Goal: Task Accomplishment & Management: Manage account settings

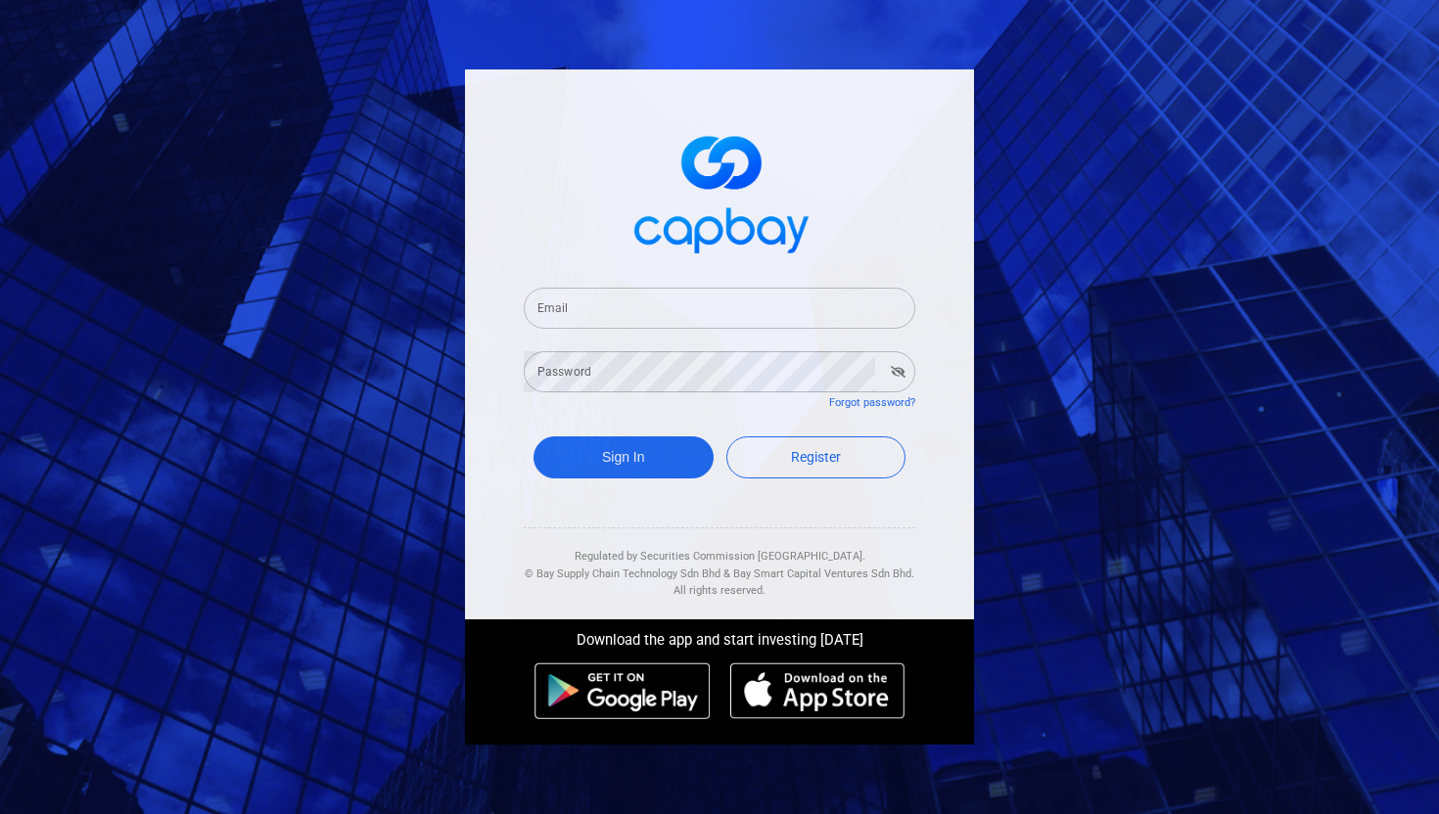
click at [597, 317] on input "Email" at bounding box center [719, 308] width 391 height 41
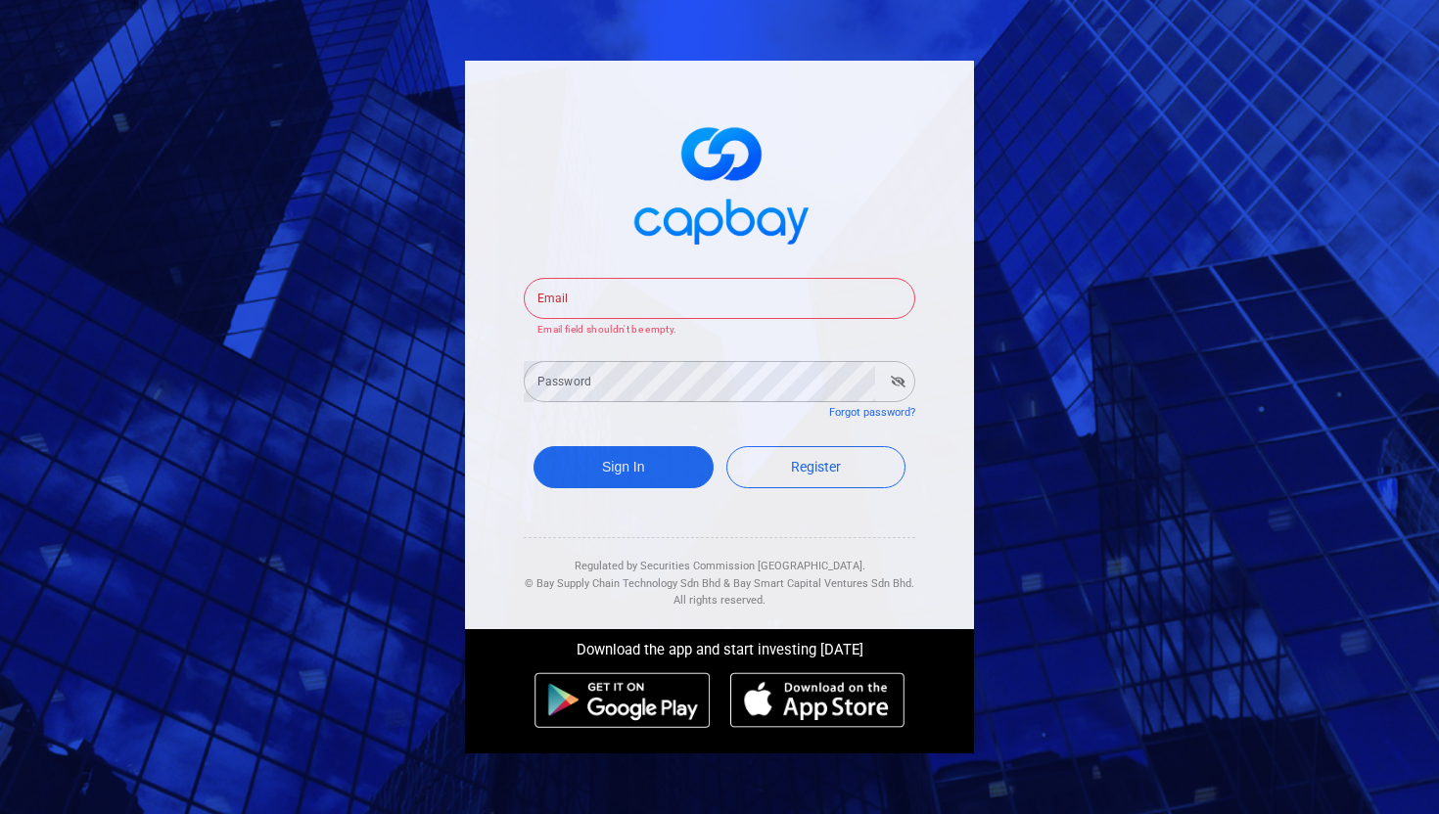
type input "[EMAIL_ADDRESS][DOMAIN_NAME]"
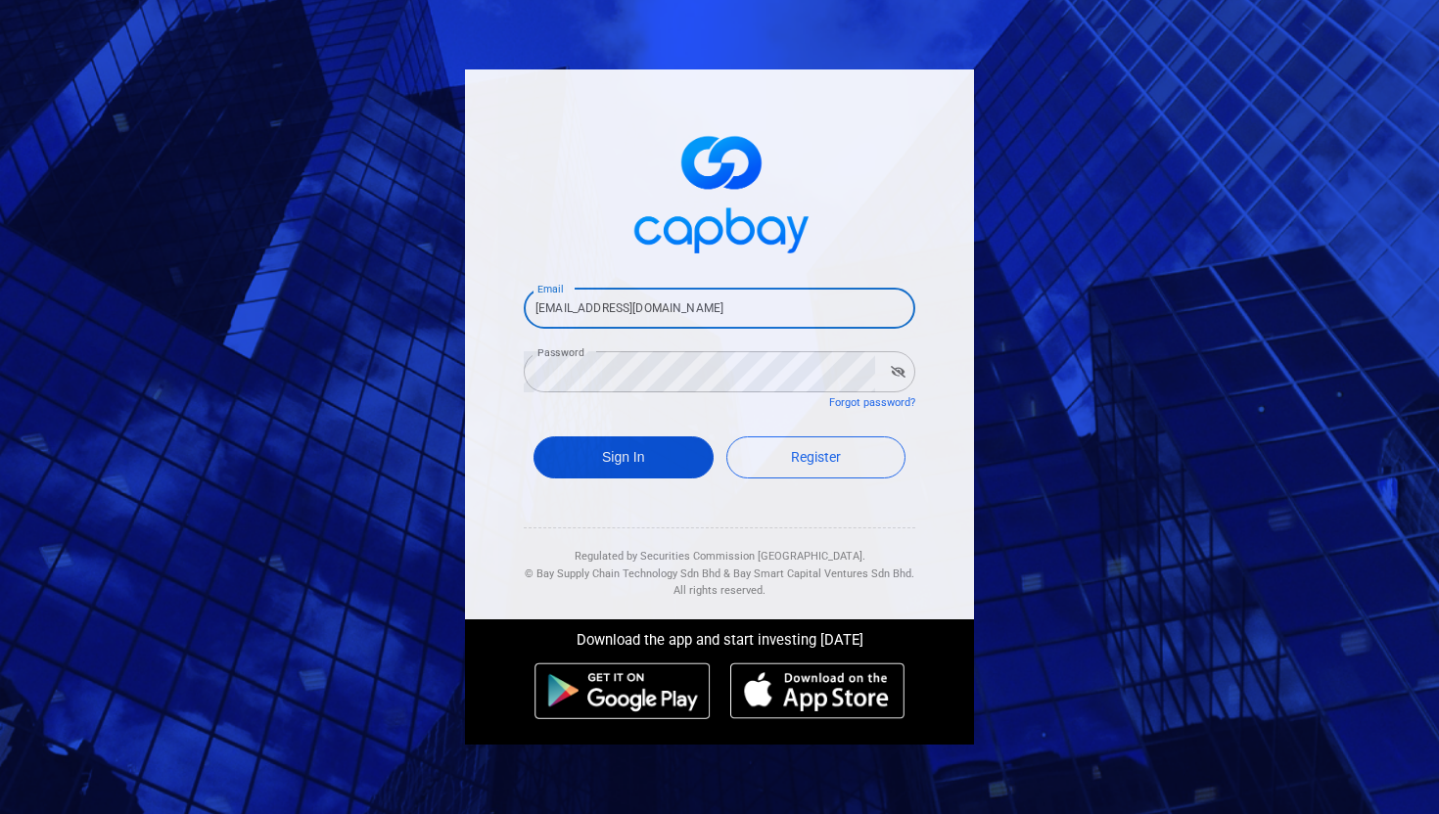
click at [631, 453] on button "Sign In" at bounding box center [623, 457] width 180 height 42
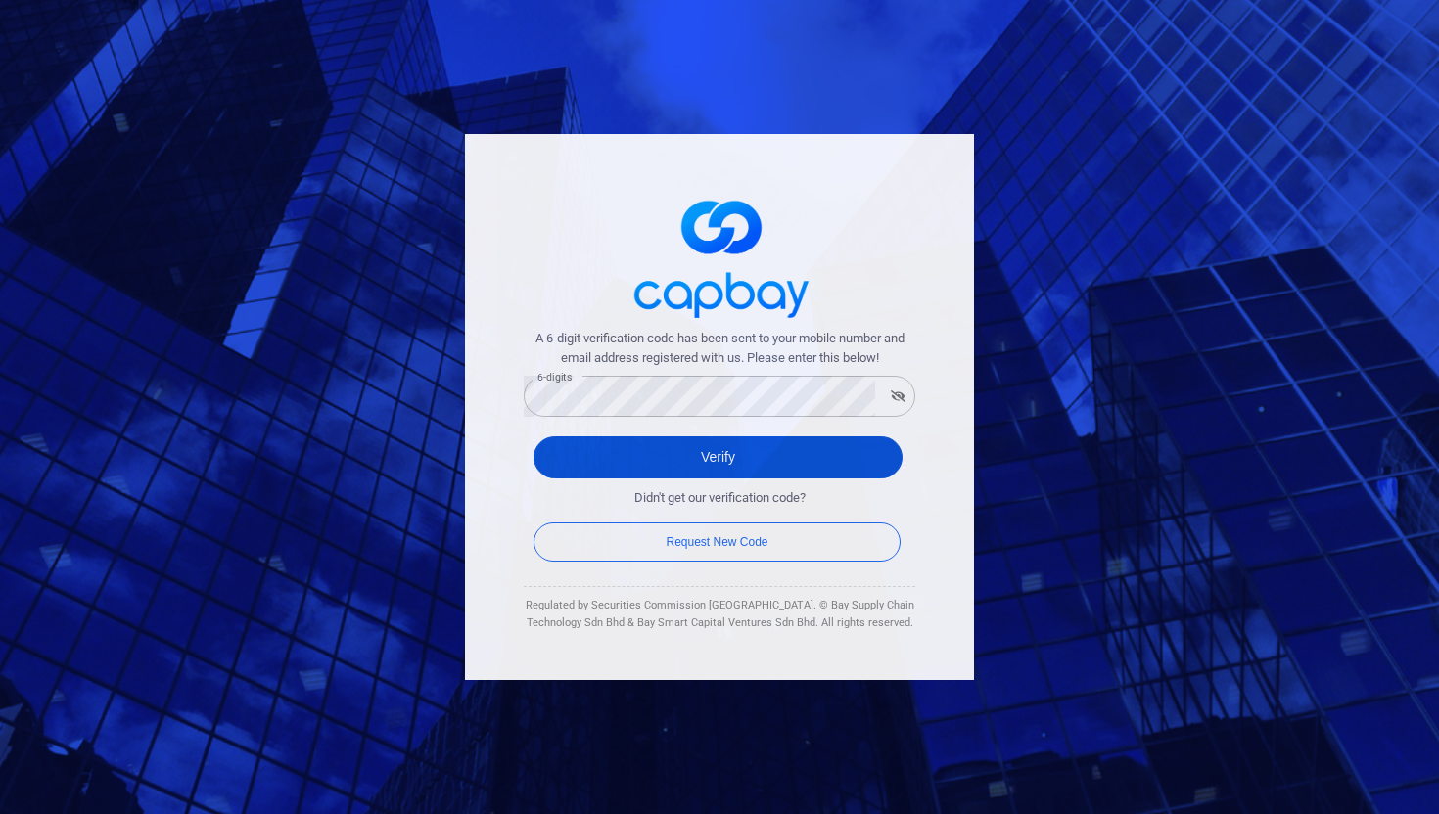
click at [707, 446] on button "Verify" at bounding box center [717, 457] width 369 height 42
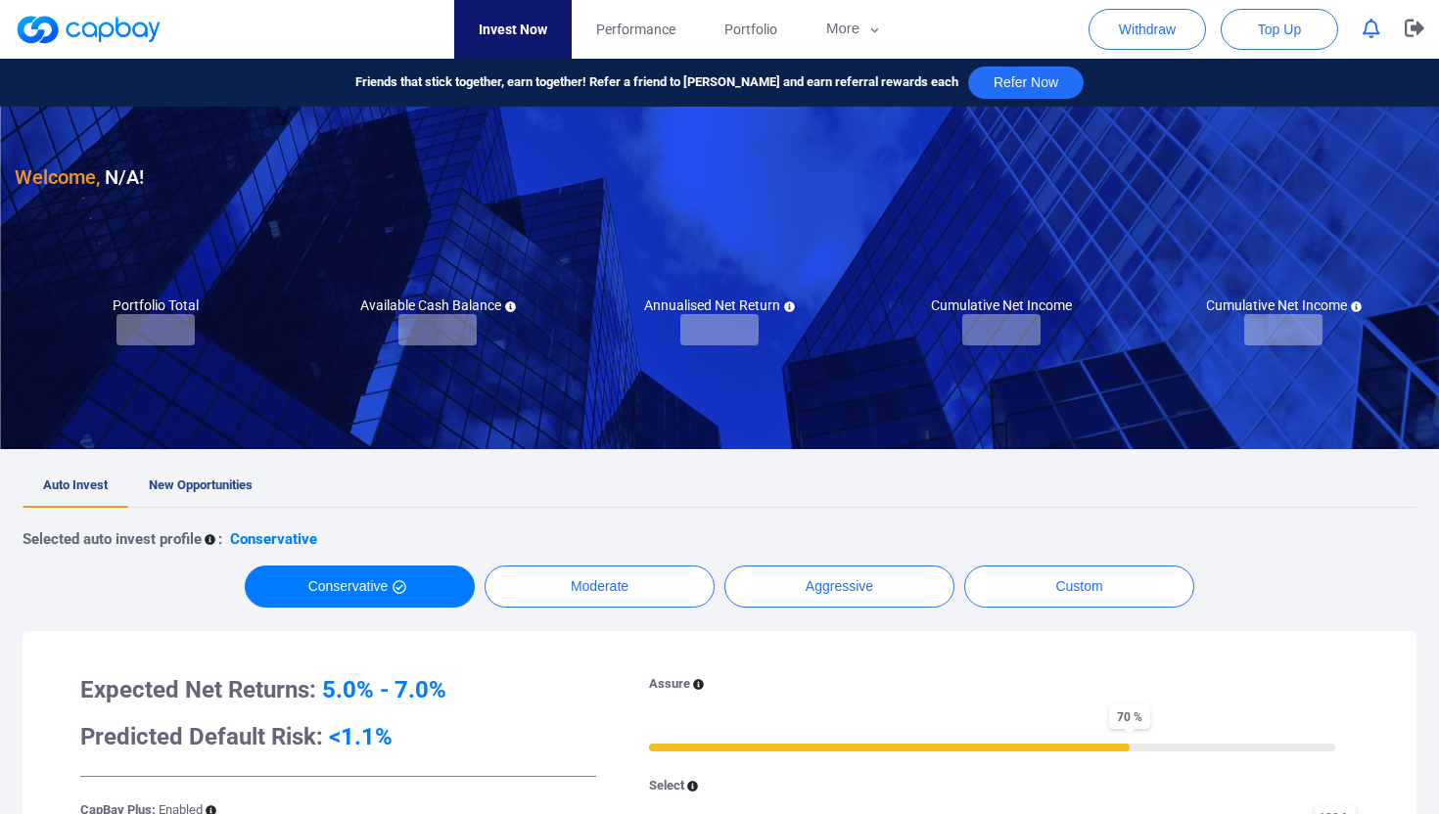
checkbox input "true"
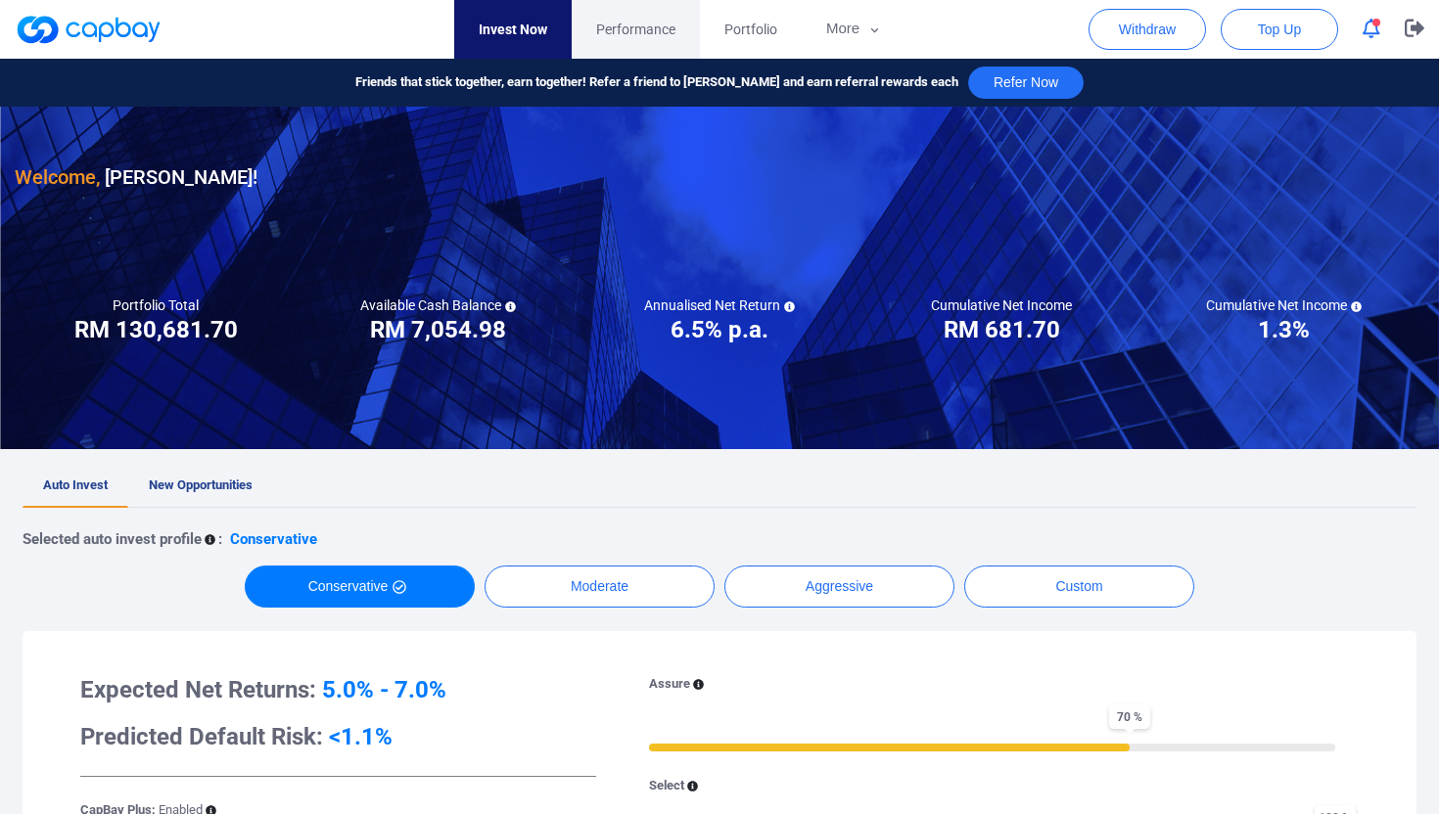
click at [639, 18] on link "Performance" at bounding box center [636, 29] width 128 height 59
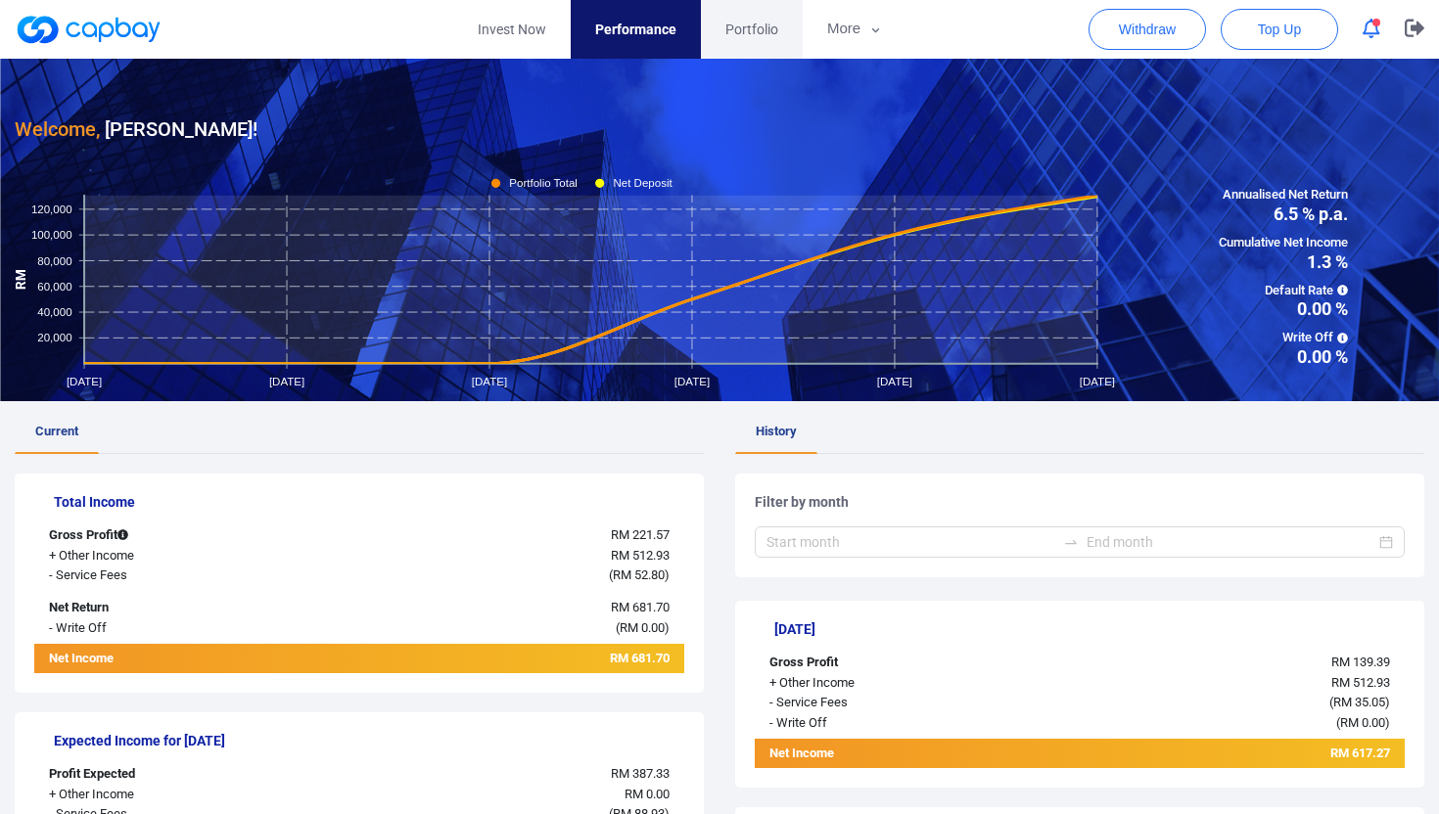
click at [761, 21] on span "Portfolio" at bounding box center [751, 30] width 53 height 22
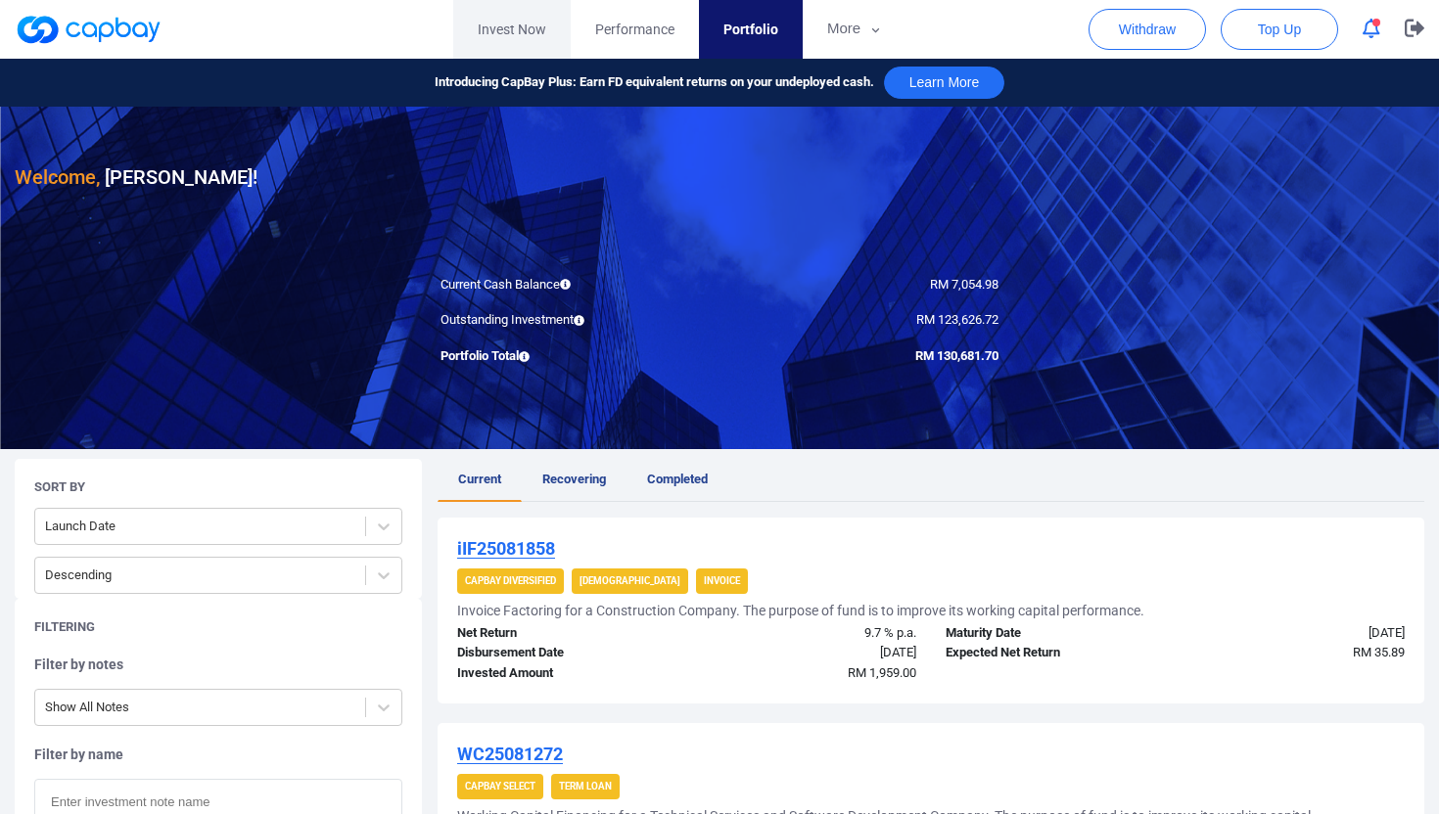
click at [522, 24] on link "Invest Now" at bounding box center [511, 29] width 117 height 59
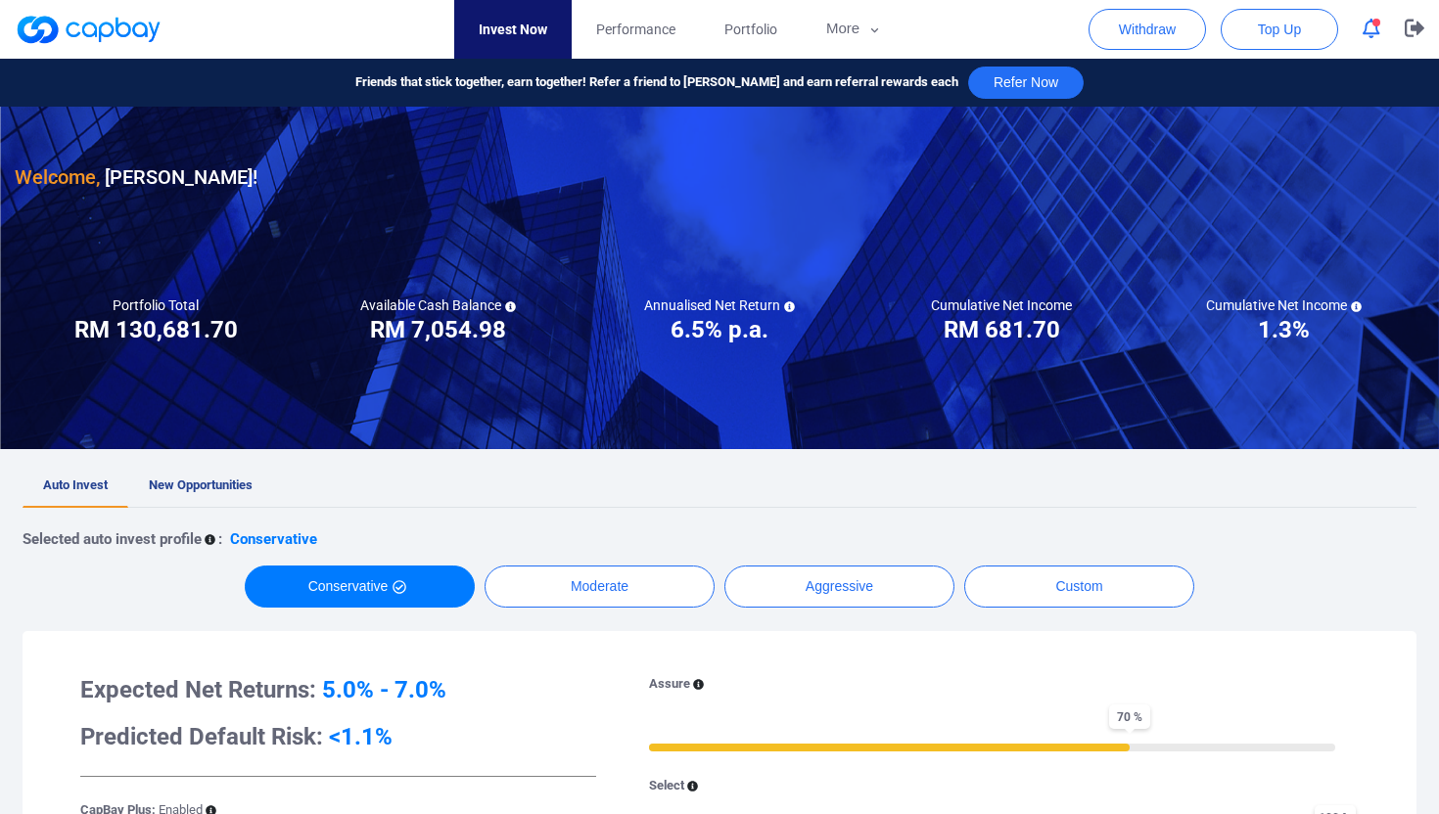
click at [206, 455] on div "Welcome, [PERSON_NAME] Mun ! Portfolio Total Portfolio Total RM ***** RM 130,68…" at bounding box center [719, 794] width 1439 height 1374
click at [206, 493] on link "New Opportunities" at bounding box center [200, 486] width 145 height 43
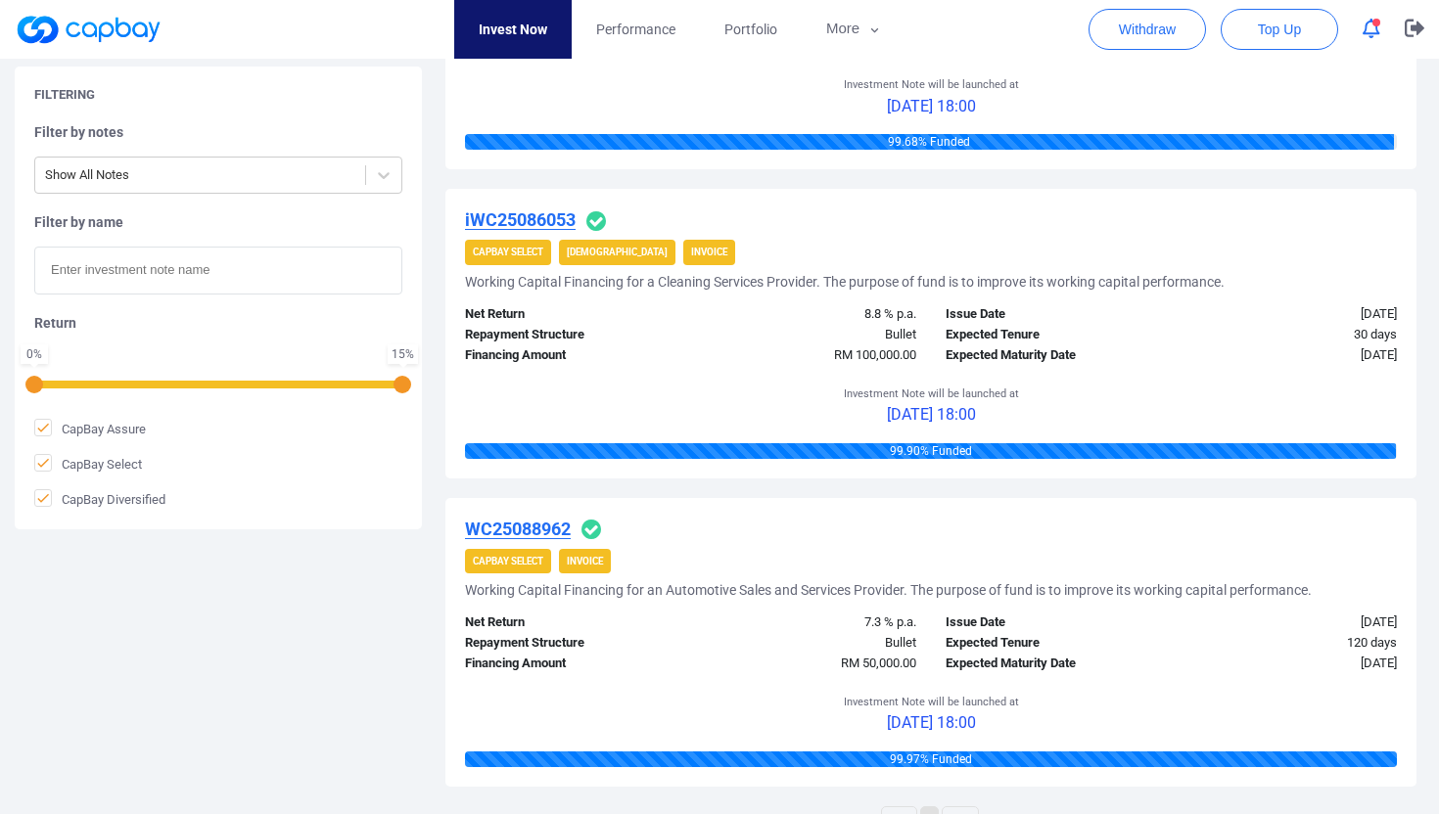
scroll to position [2225, 0]
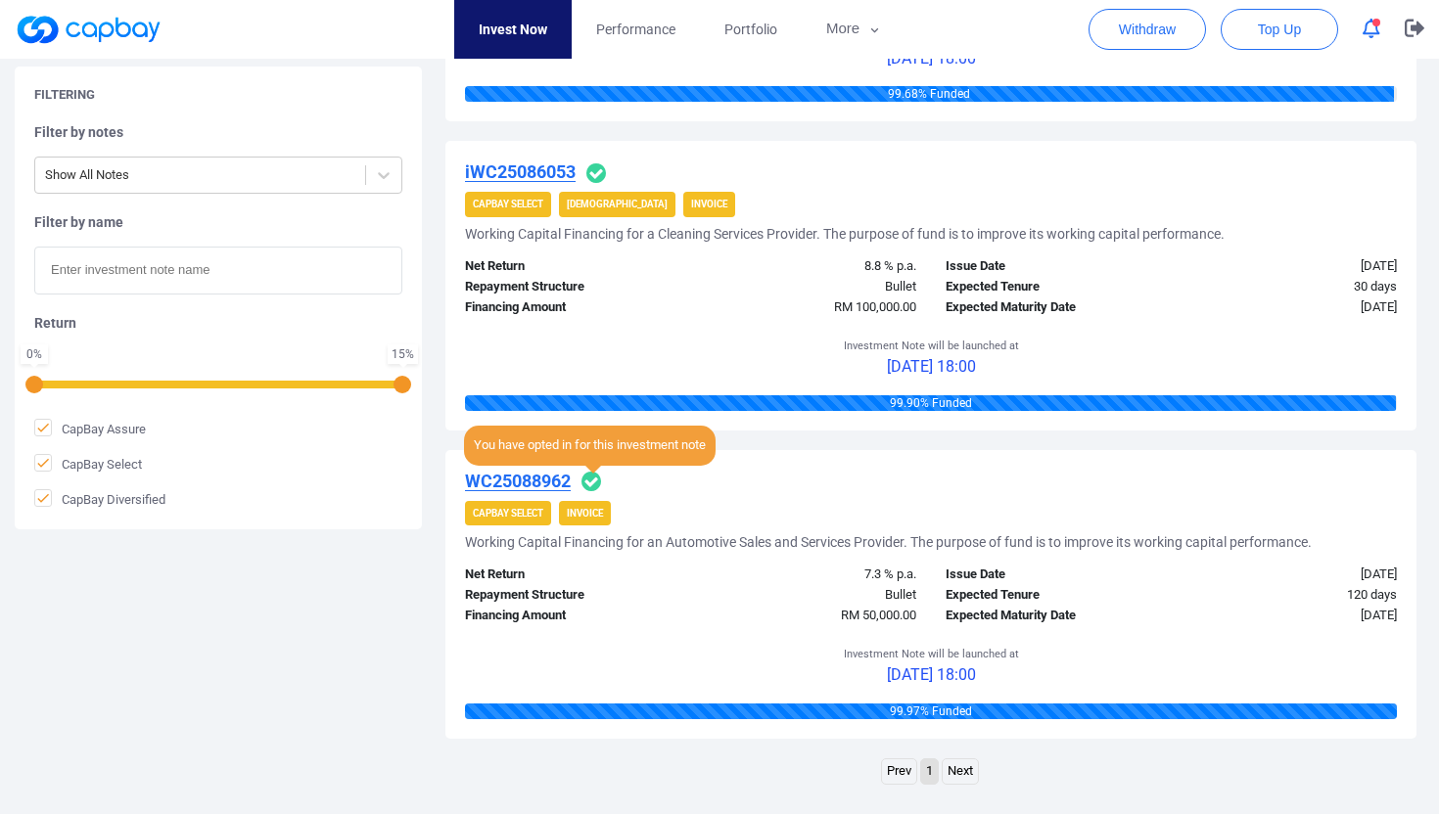
click at [592, 481] on icon at bounding box center [591, 482] width 20 height 20
click at [591, 479] on icon at bounding box center [591, 482] width 20 height 20
click at [593, 452] on span "You have opted in for this investment note" at bounding box center [590, 446] width 252 height 40
click at [808, 257] on div "8.8 % p.a." at bounding box center [811, 266] width 241 height 21
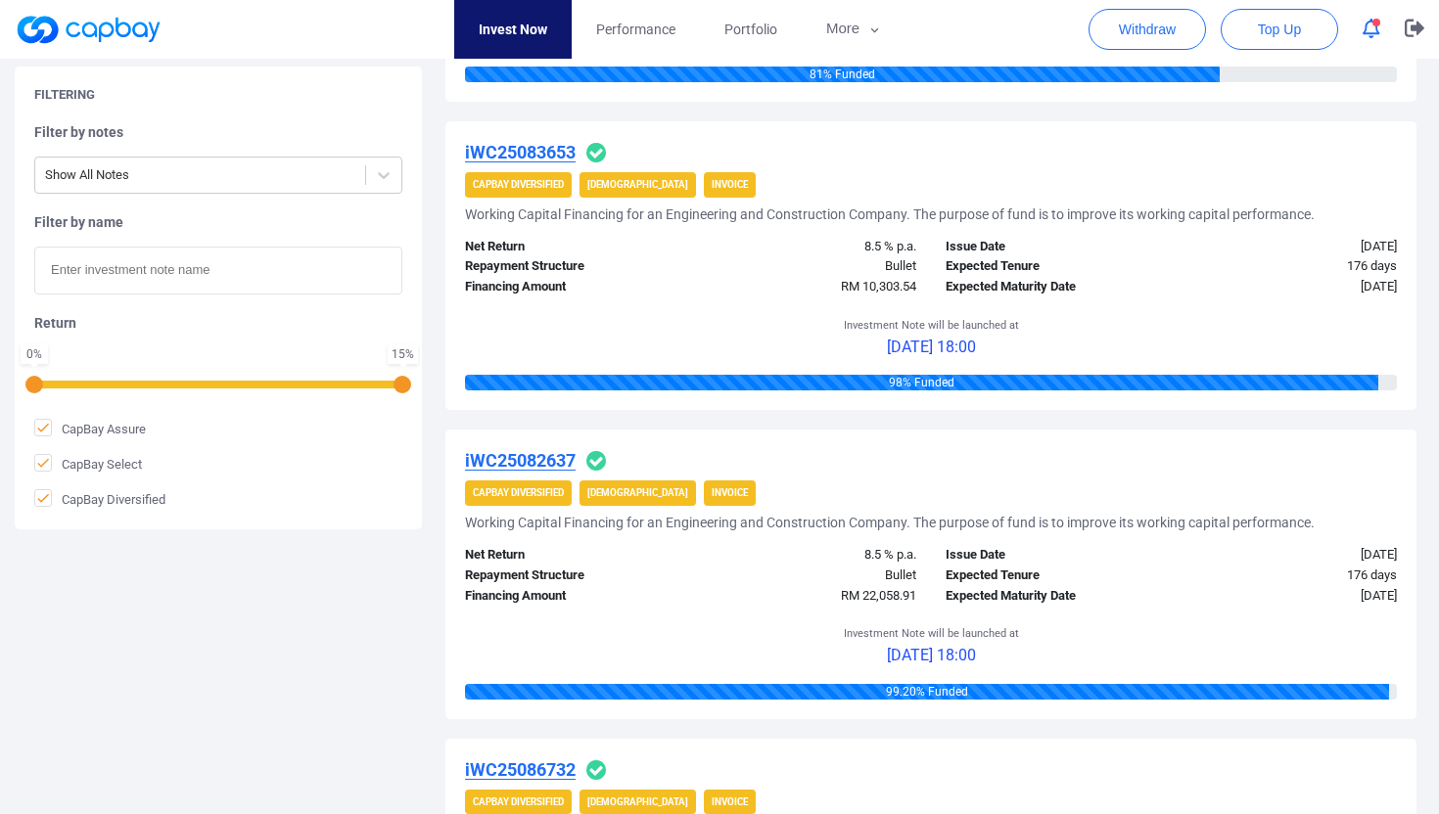
scroll to position [0, 0]
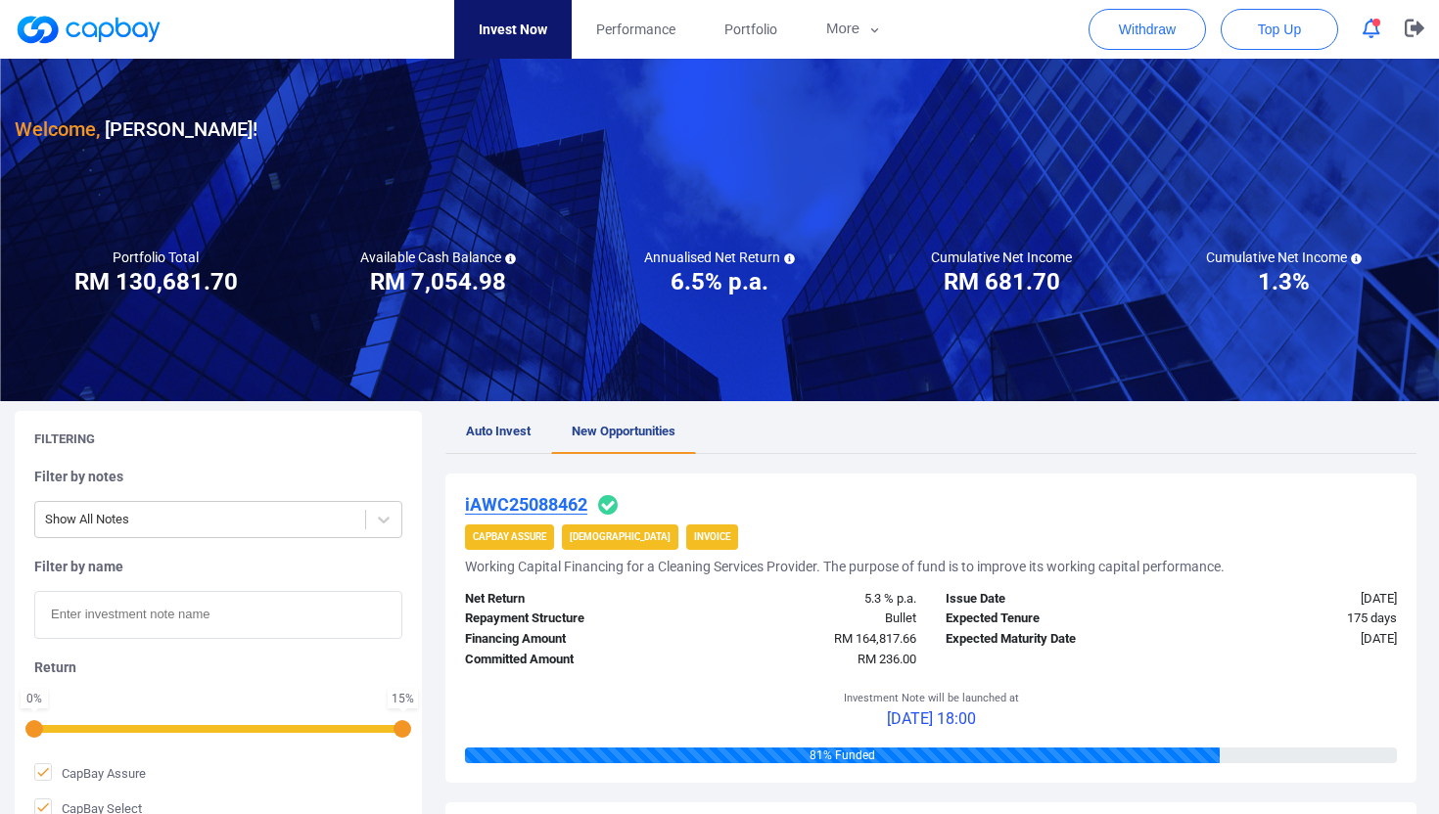
click at [493, 424] on span "Auto Invest" at bounding box center [498, 431] width 65 height 15
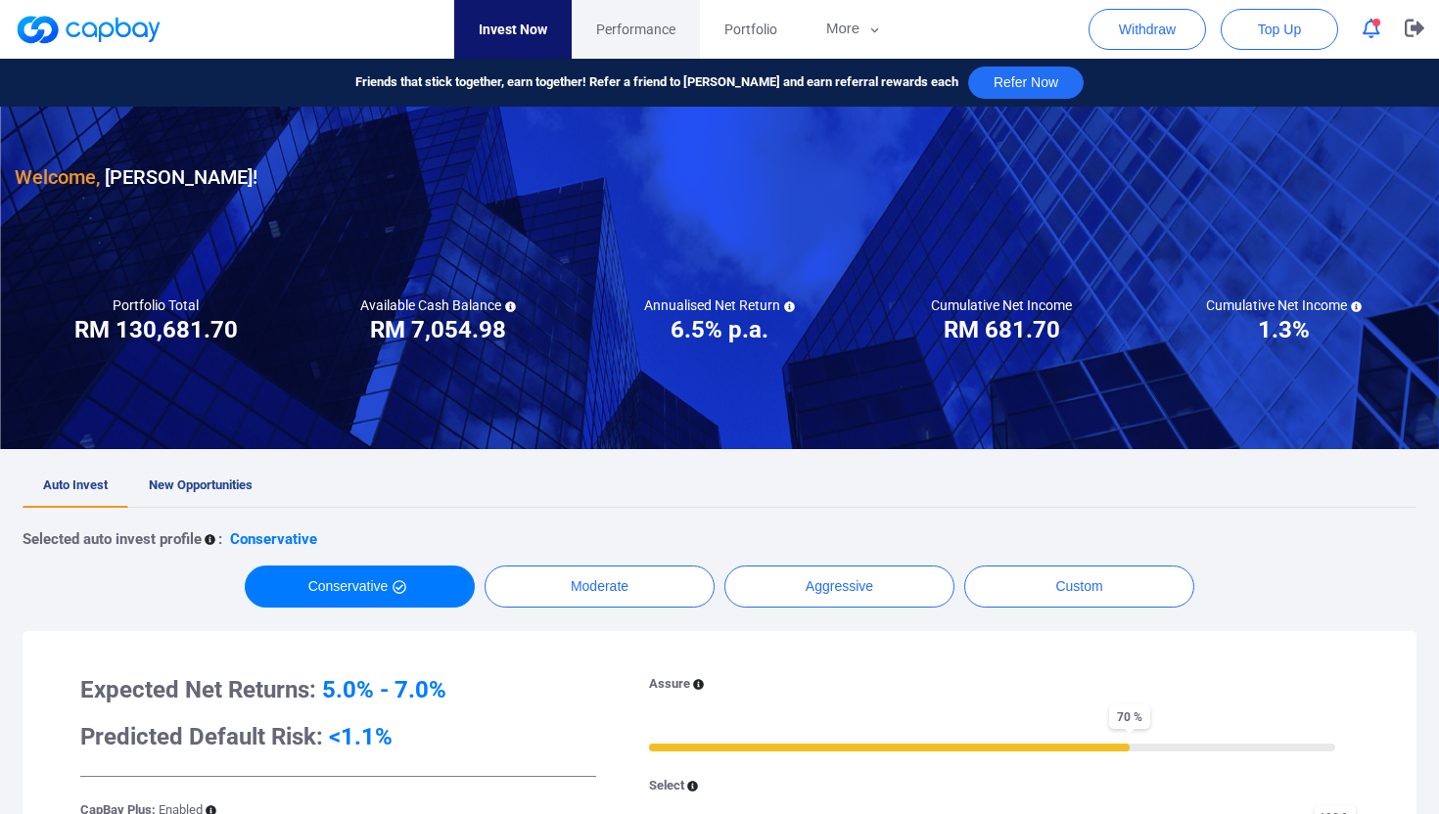
click at [670, 30] on span "Performance" at bounding box center [635, 30] width 79 height 22
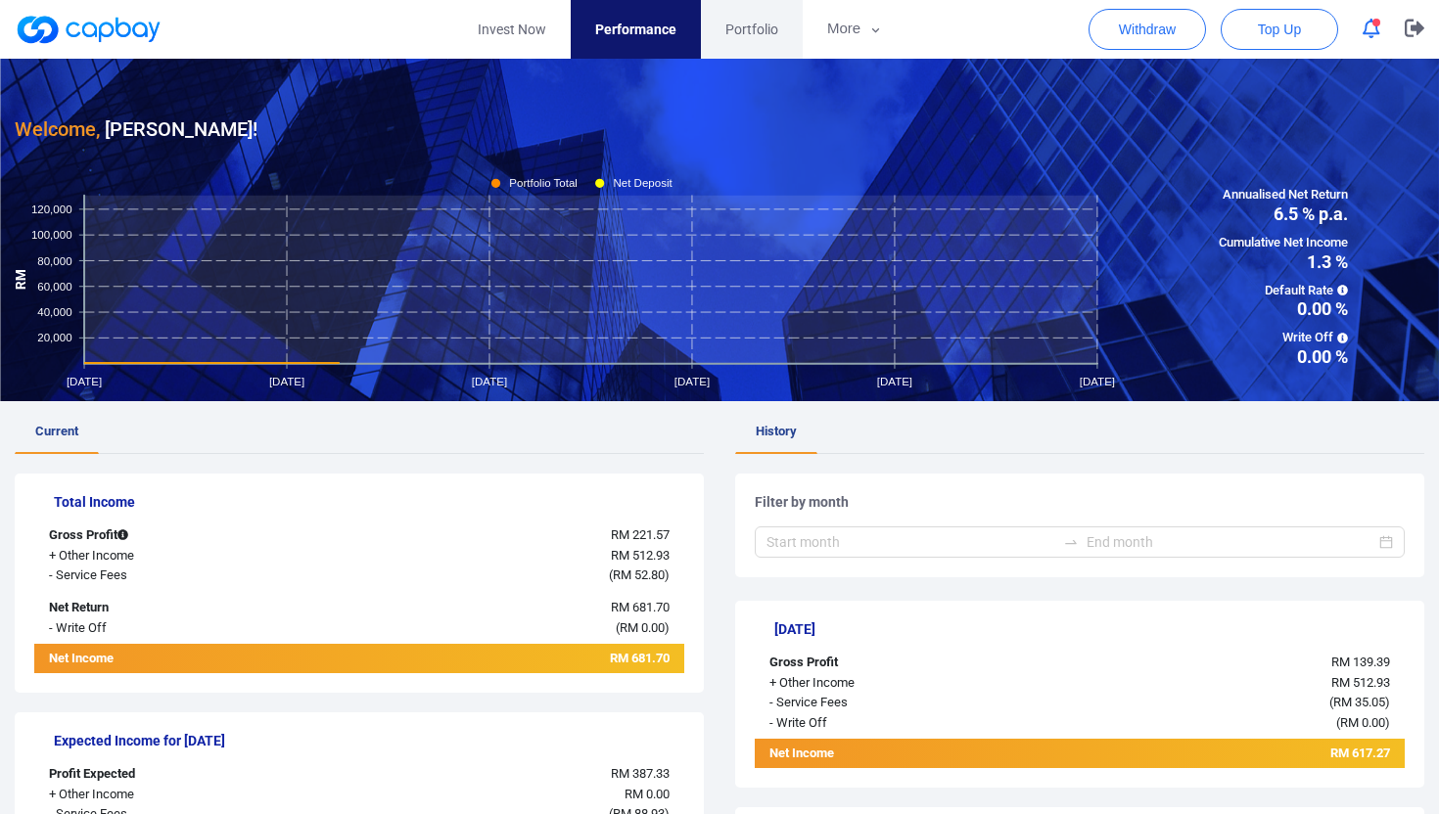
click at [754, 26] on span "Portfolio" at bounding box center [751, 30] width 53 height 22
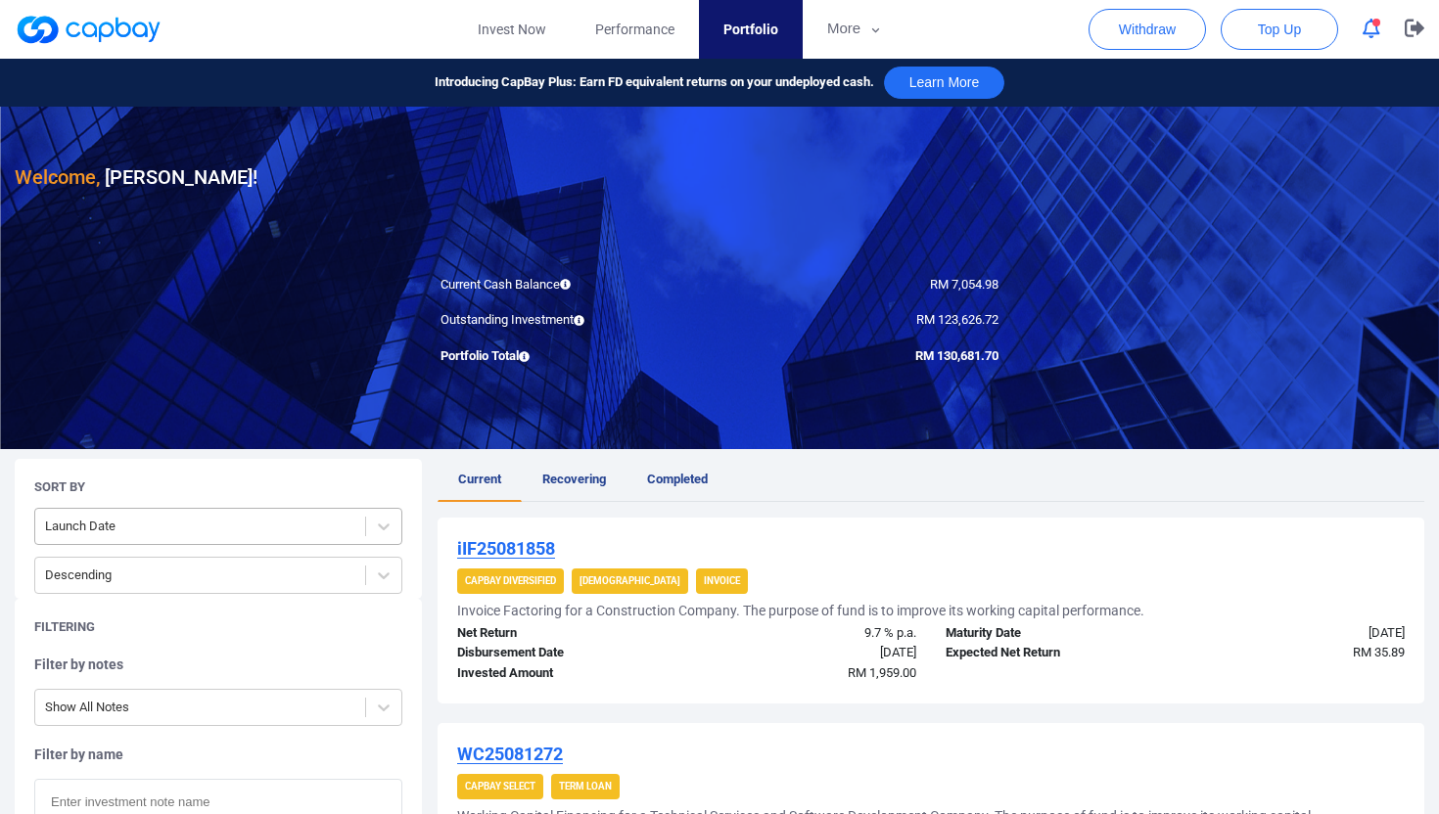
click at [184, 508] on div "Launch Date" at bounding box center [218, 526] width 368 height 37
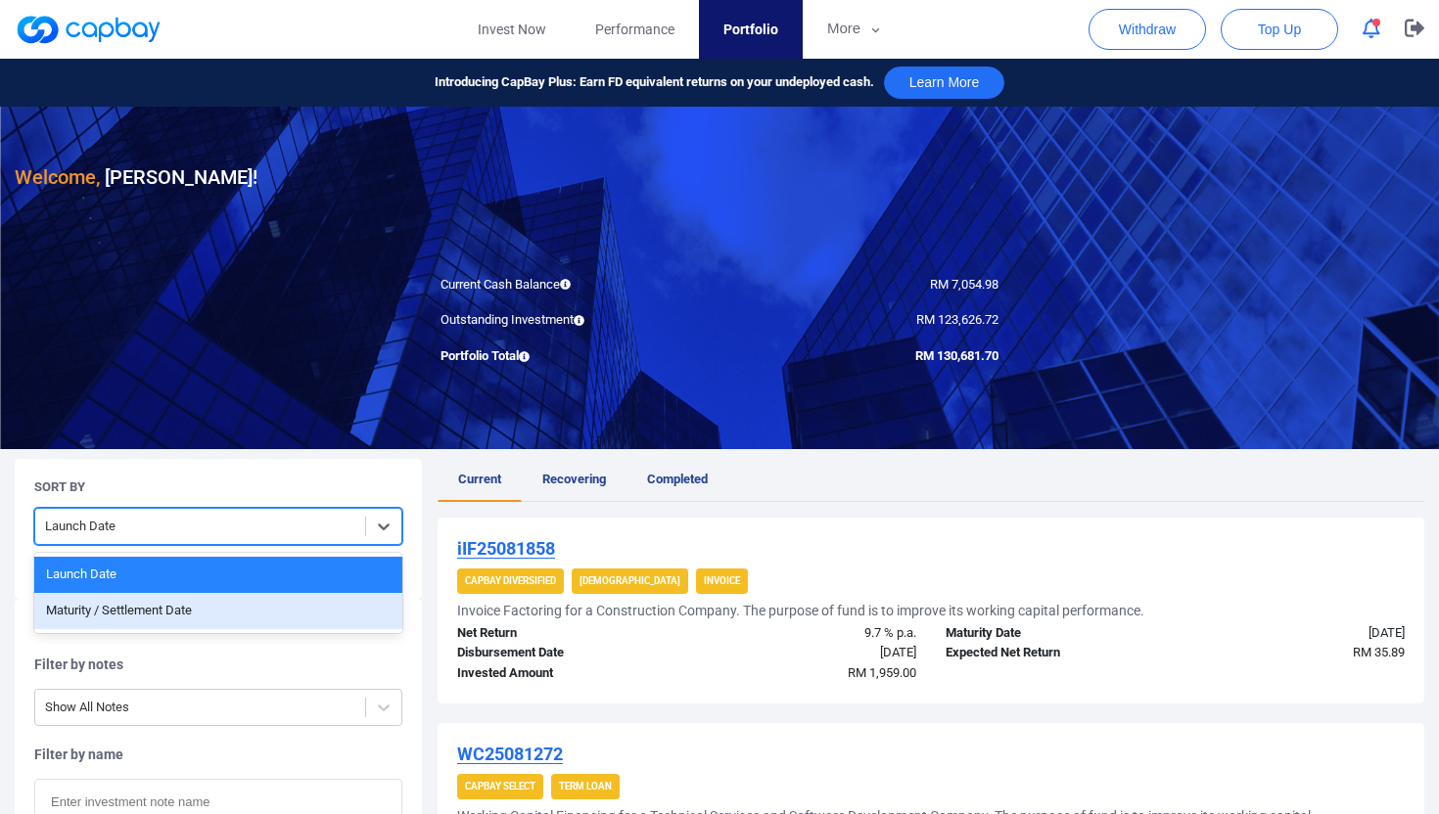
click at [197, 618] on div "Maturity / Settlement Date" at bounding box center [218, 611] width 368 height 36
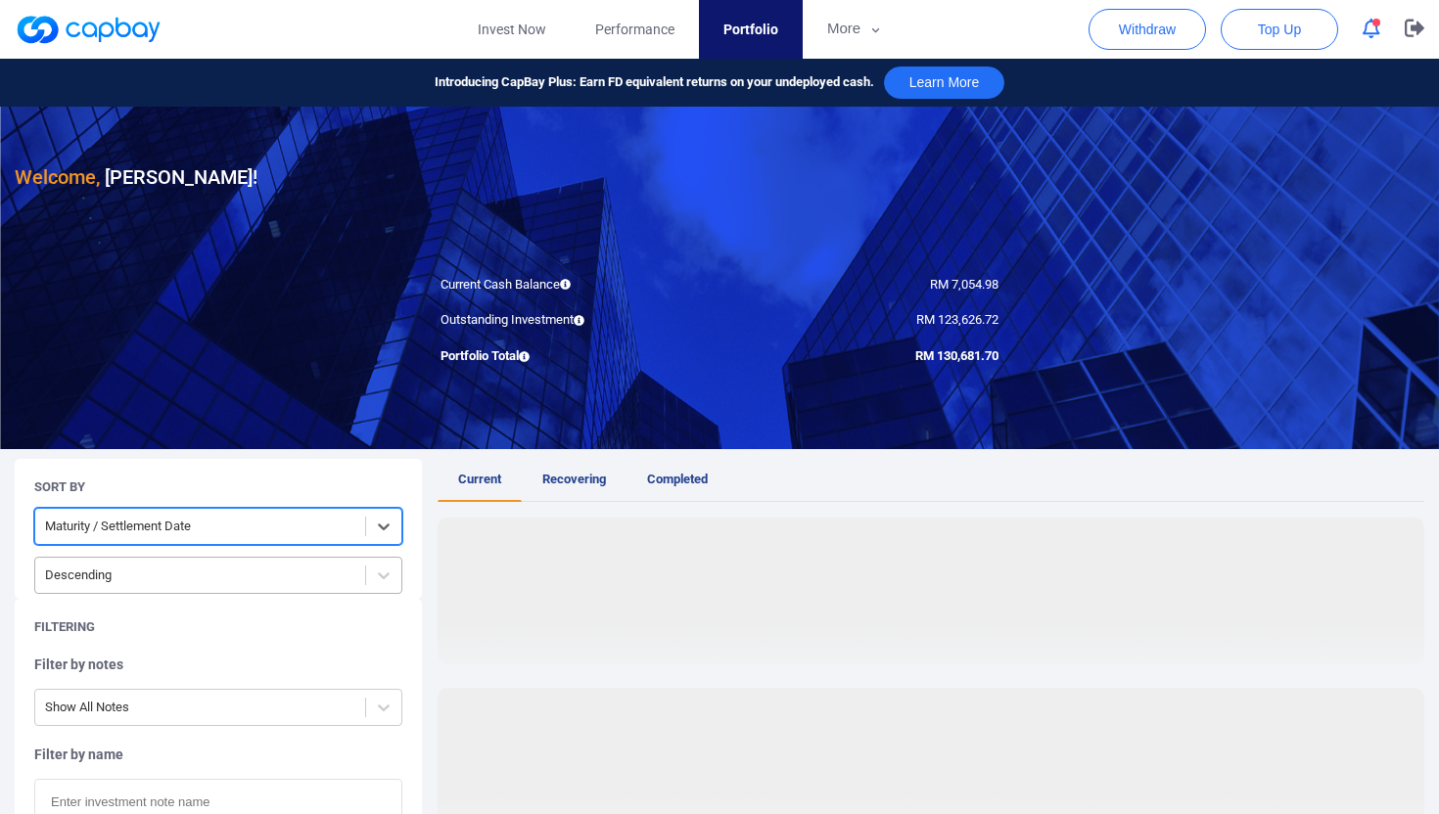
click at [182, 578] on div at bounding box center [200, 576] width 310 height 24
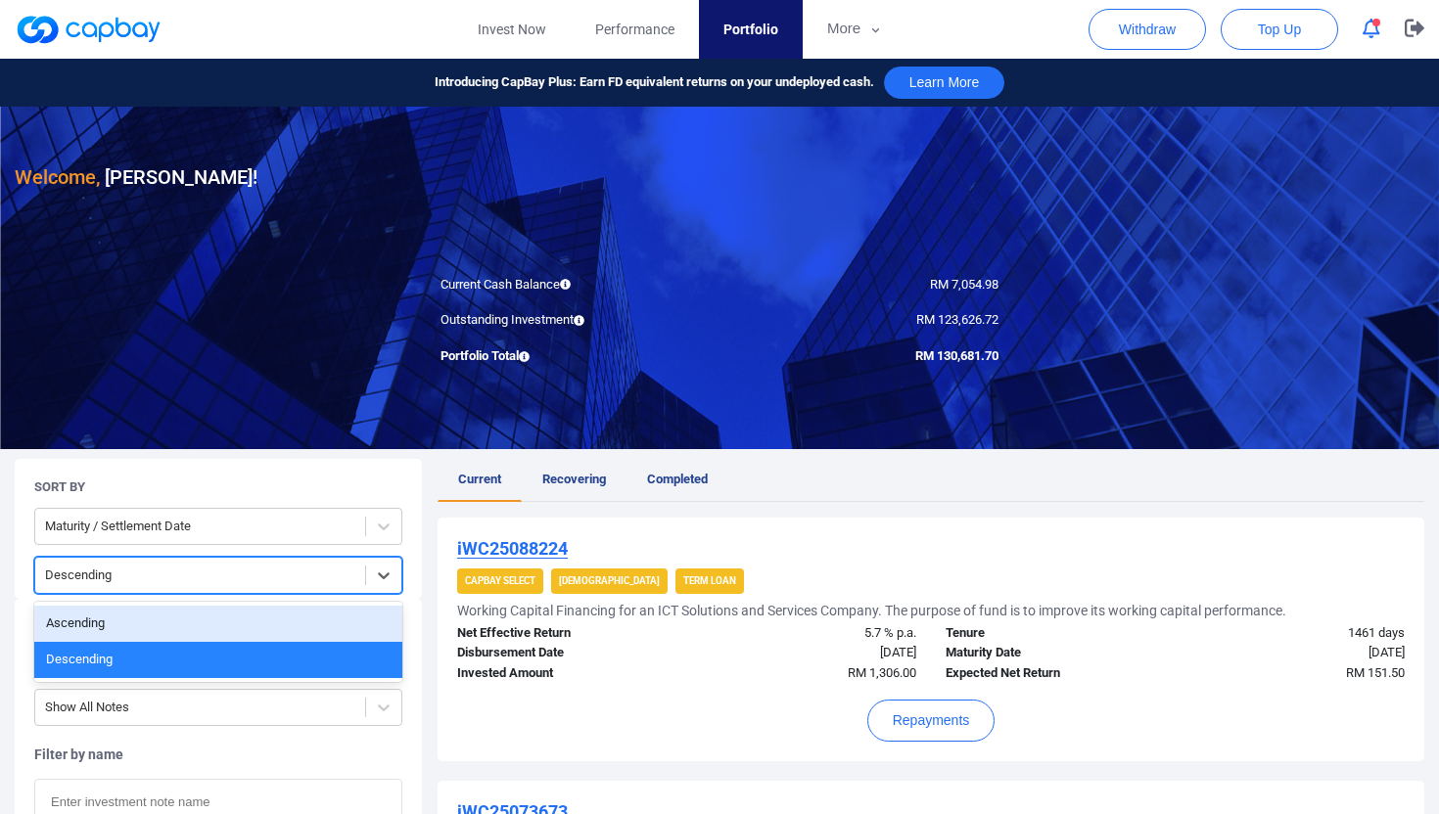
click at [178, 624] on div "Ascending" at bounding box center [218, 624] width 368 height 36
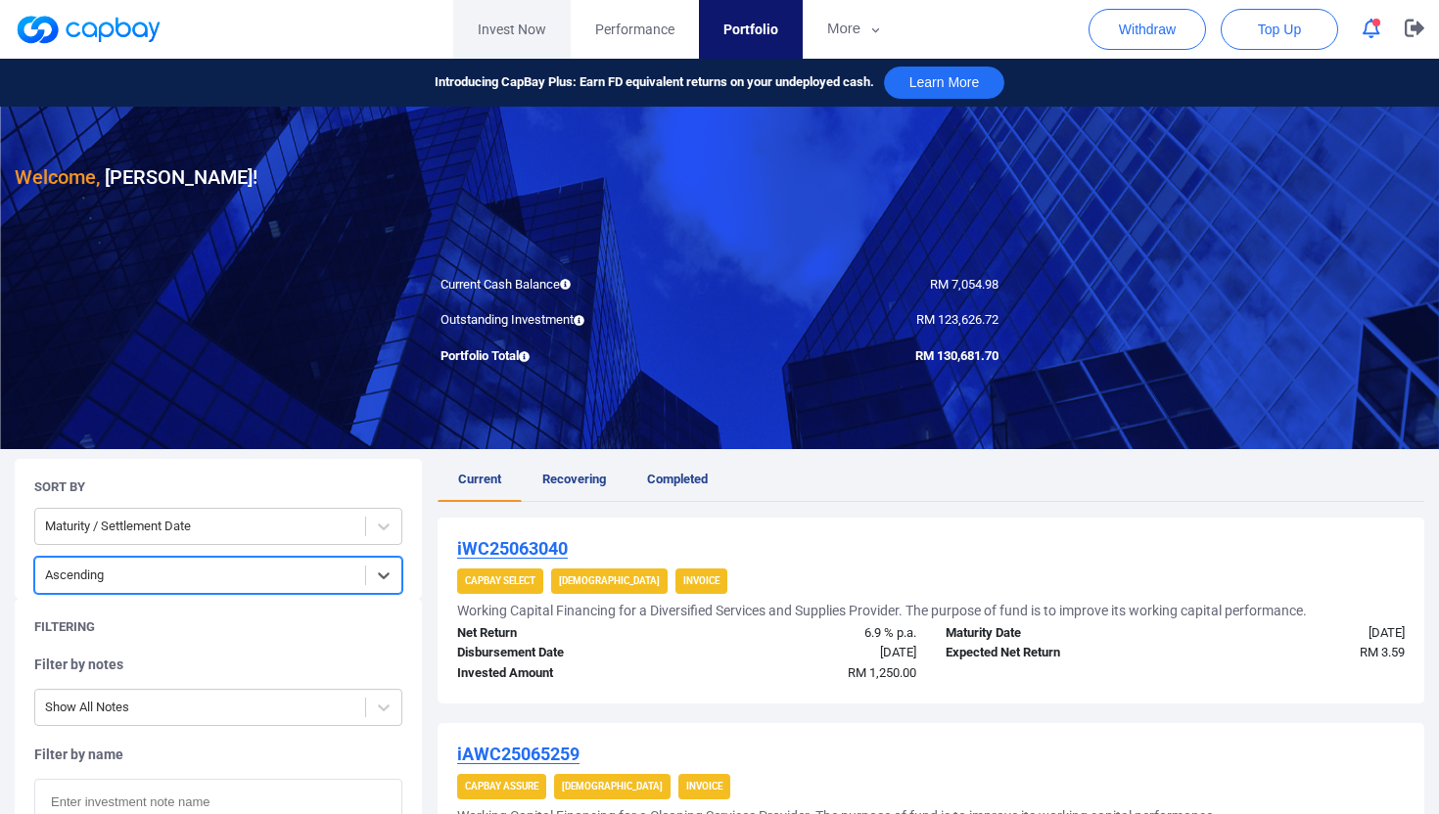
click at [511, 13] on link "Invest Now" at bounding box center [511, 29] width 117 height 59
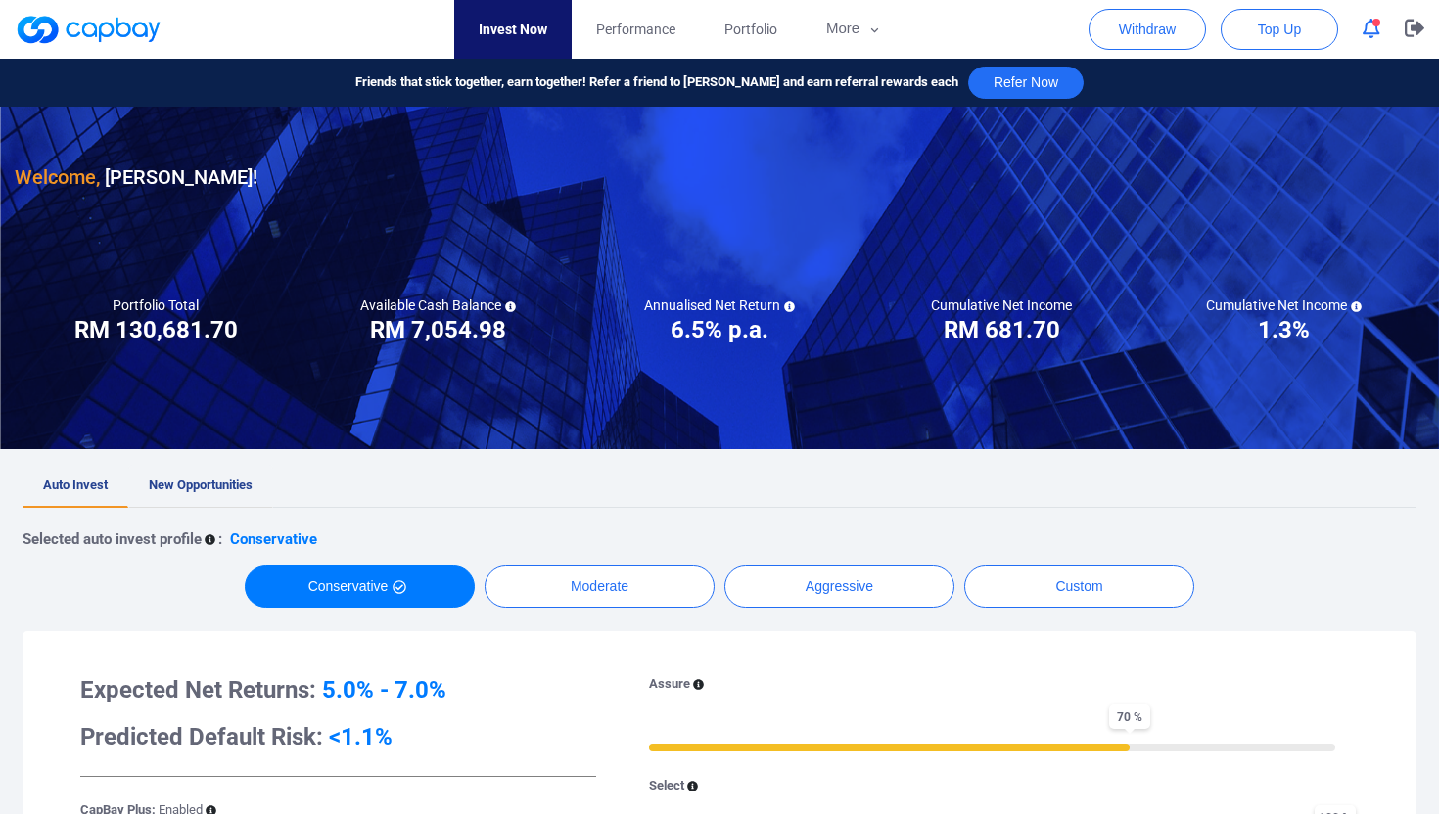
click at [177, 480] on span "New Opportunities" at bounding box center [201, 485] width 104 height 15
click at [80, 476] on link "Auto Invest" at bounding box center [76, 486] width 106 height 43
click at [661, 7] on link "Performance" at bounding box center [636, 29] width 128 height 59
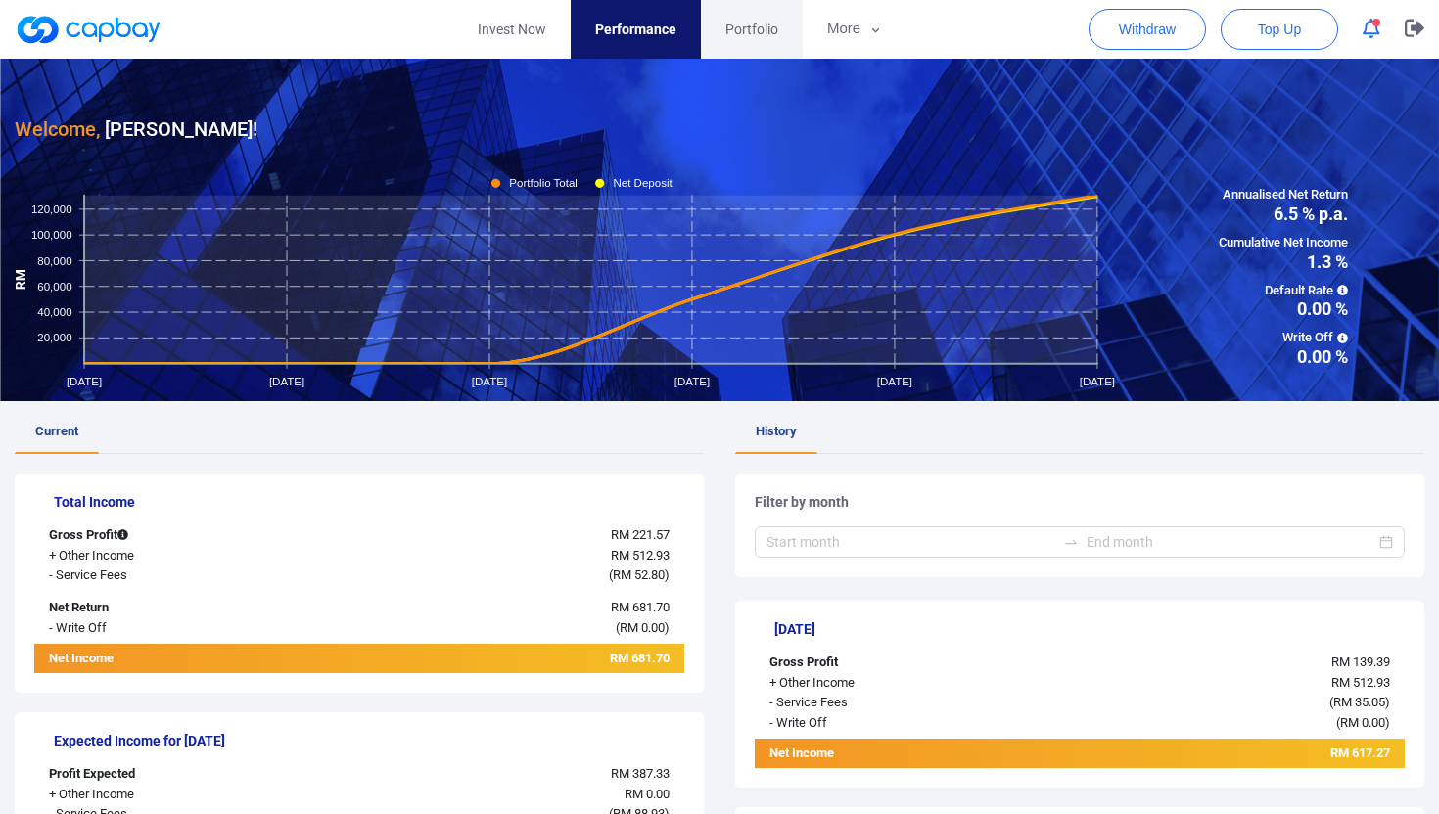
click at [754, 24] on span "Portfolio" at bounding box center [751, 30] width 53 height 22
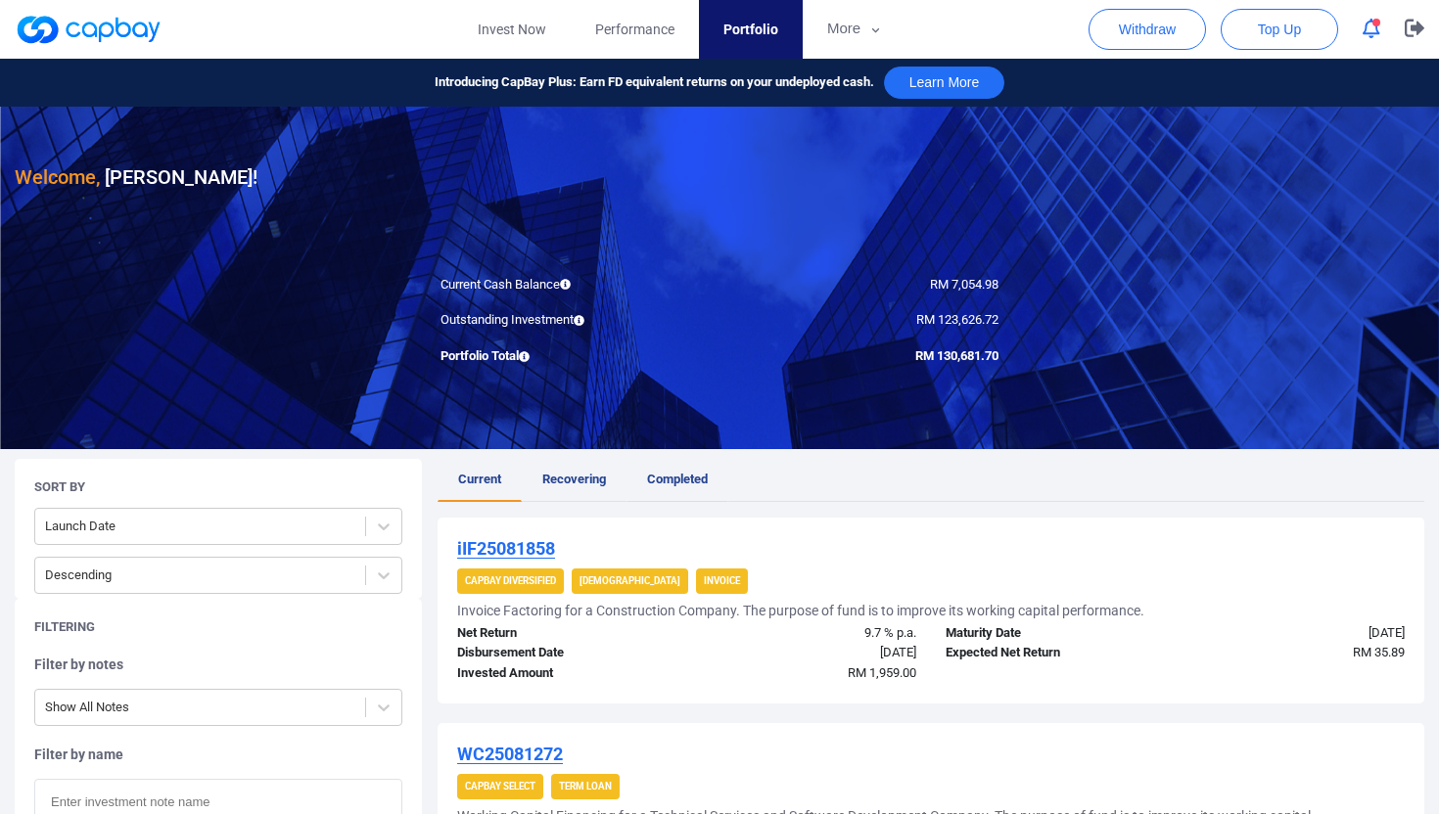
click at [698, 474] on span "Completed" at bounding box center [677, 479] width 61 height 15
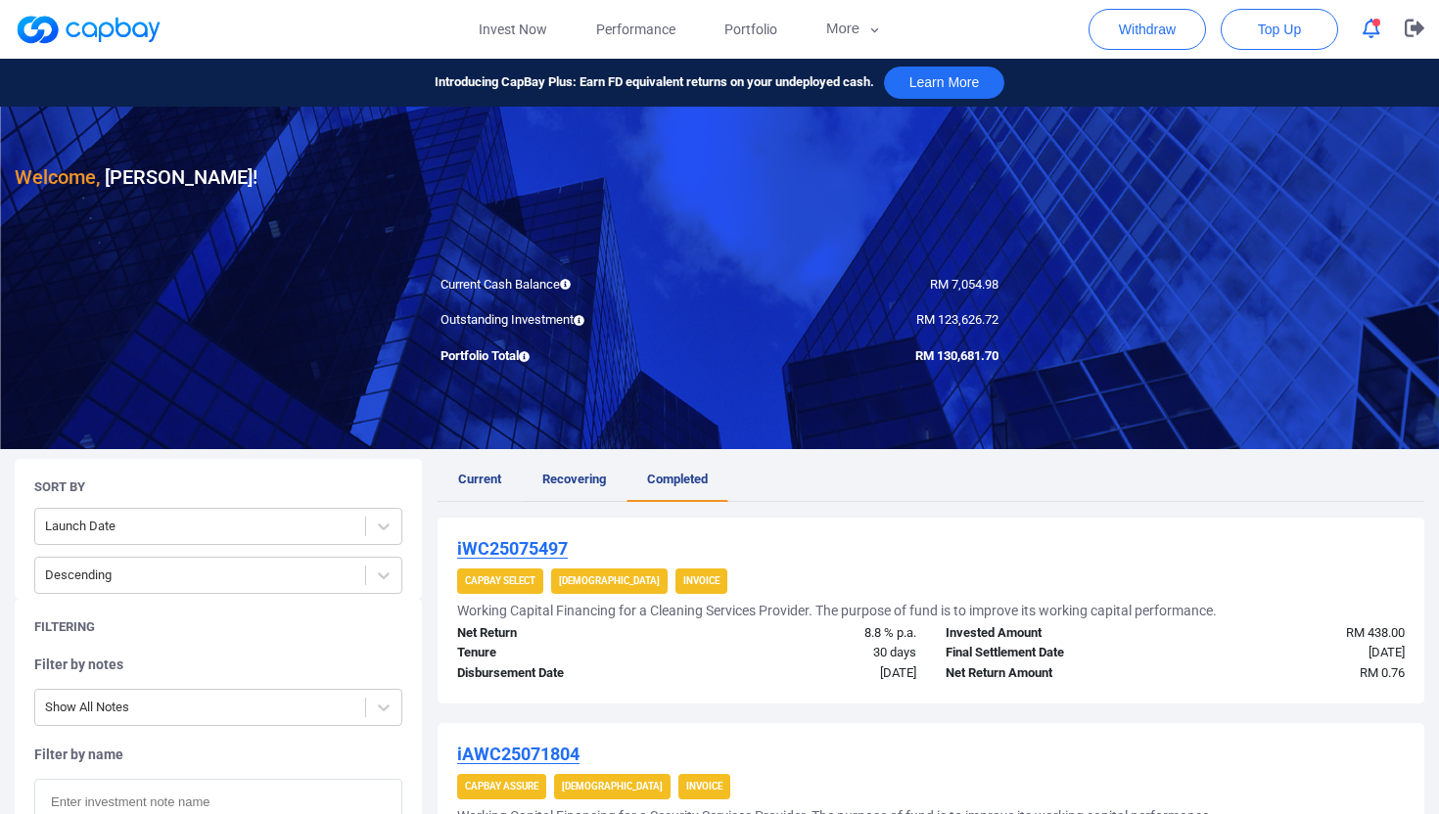
click at [570, 472] on span "Recovering" at bounding box center [574, 479] width 64 height 15
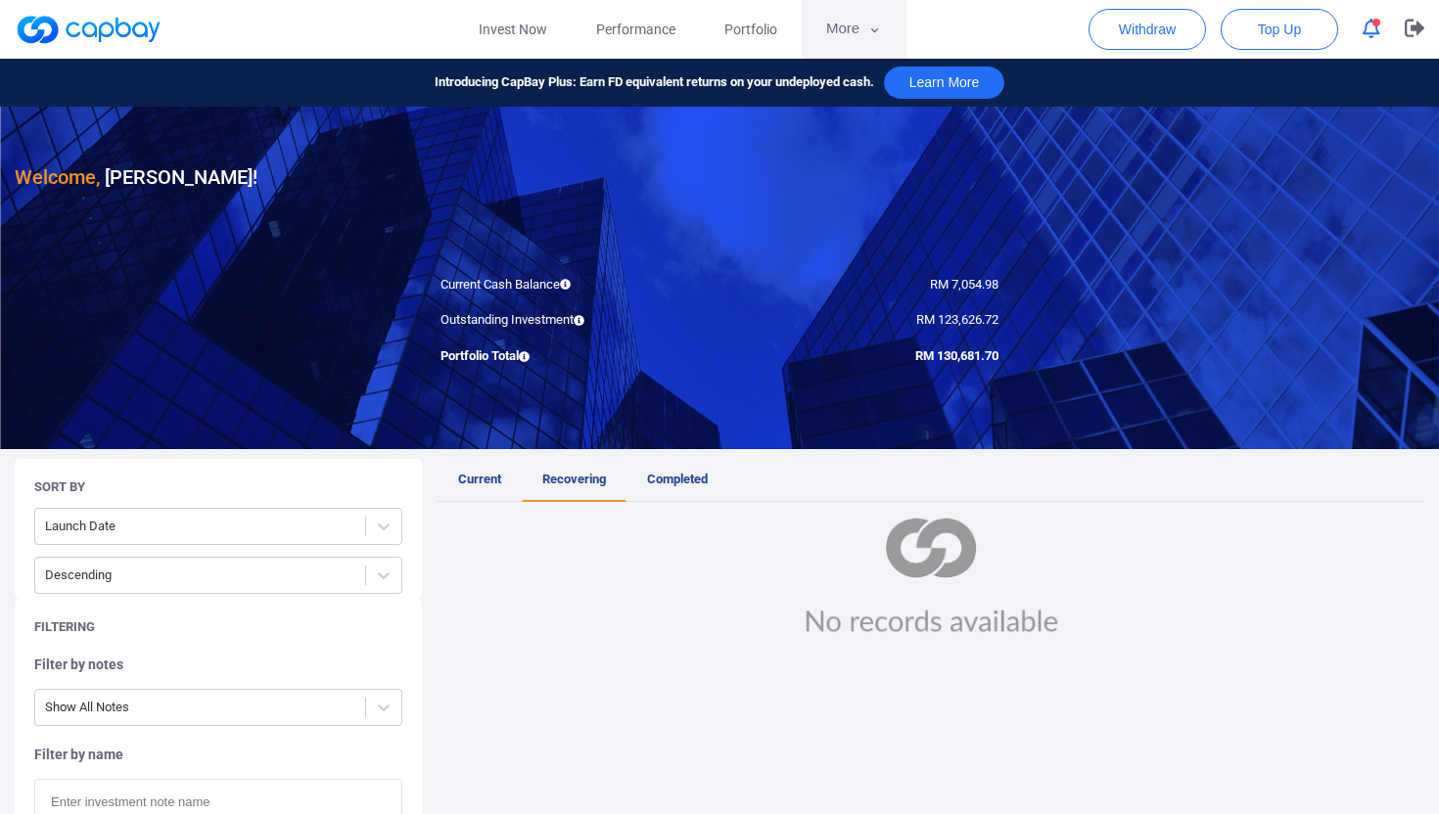
click at [836, 36] on button "More" at bounding box center [854, 29] width 105 height 59
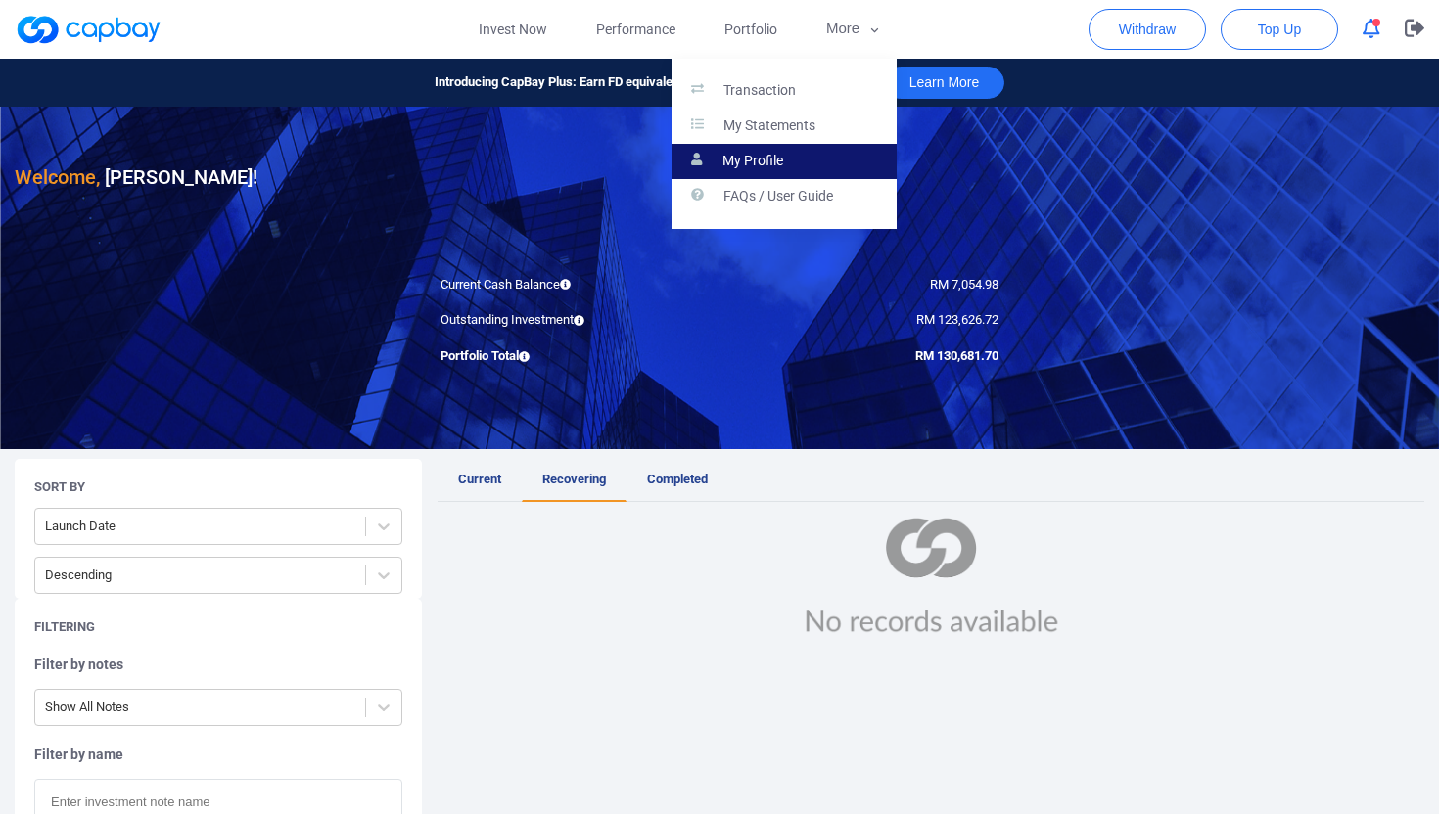
click at [804, 159] on link "My Profile" at bounding box center [783, 161] width 225 height 35
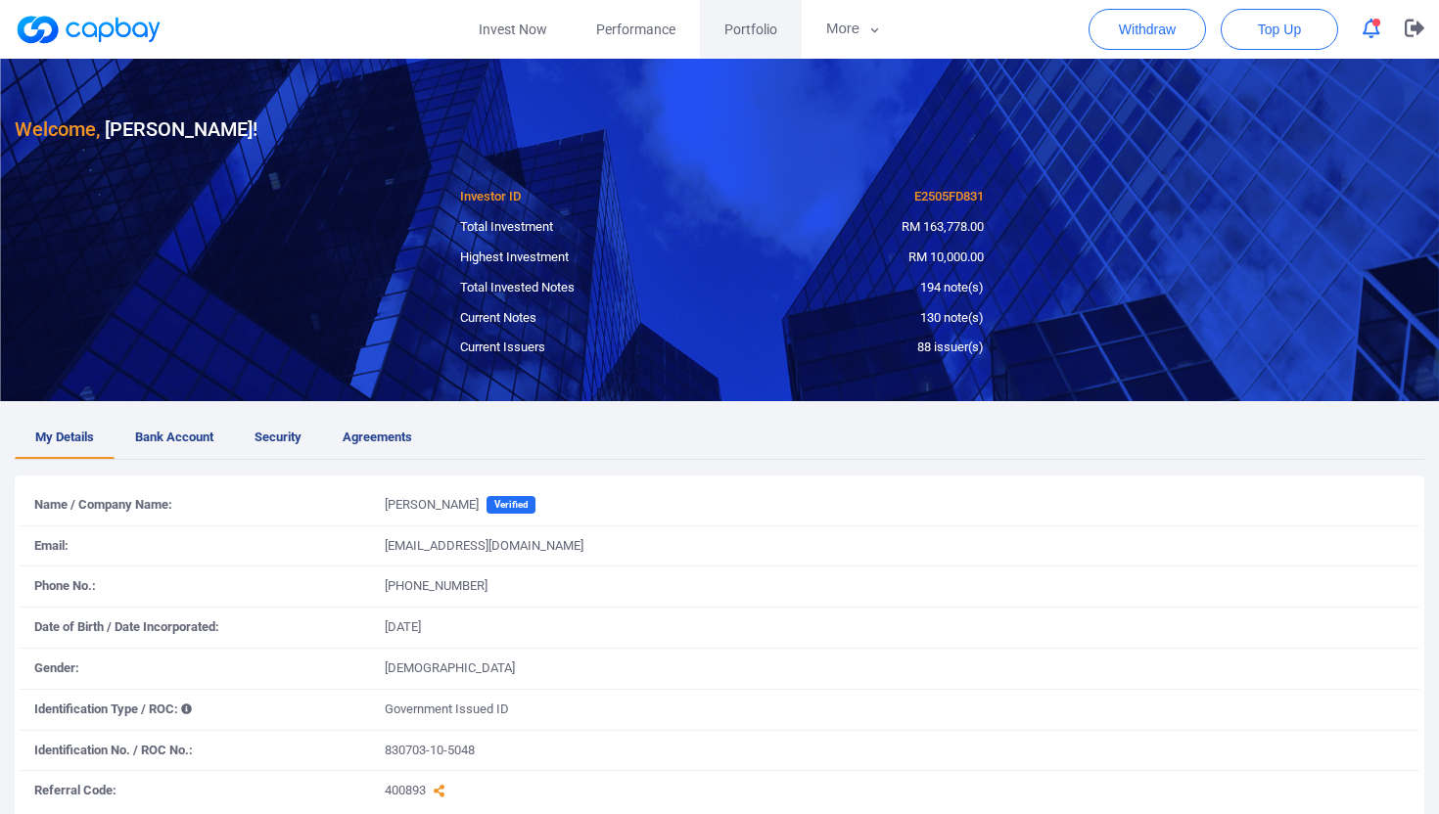
click at [756, 29] on span "Portfolio" at bounding box center [750, 30] width 53 height 22
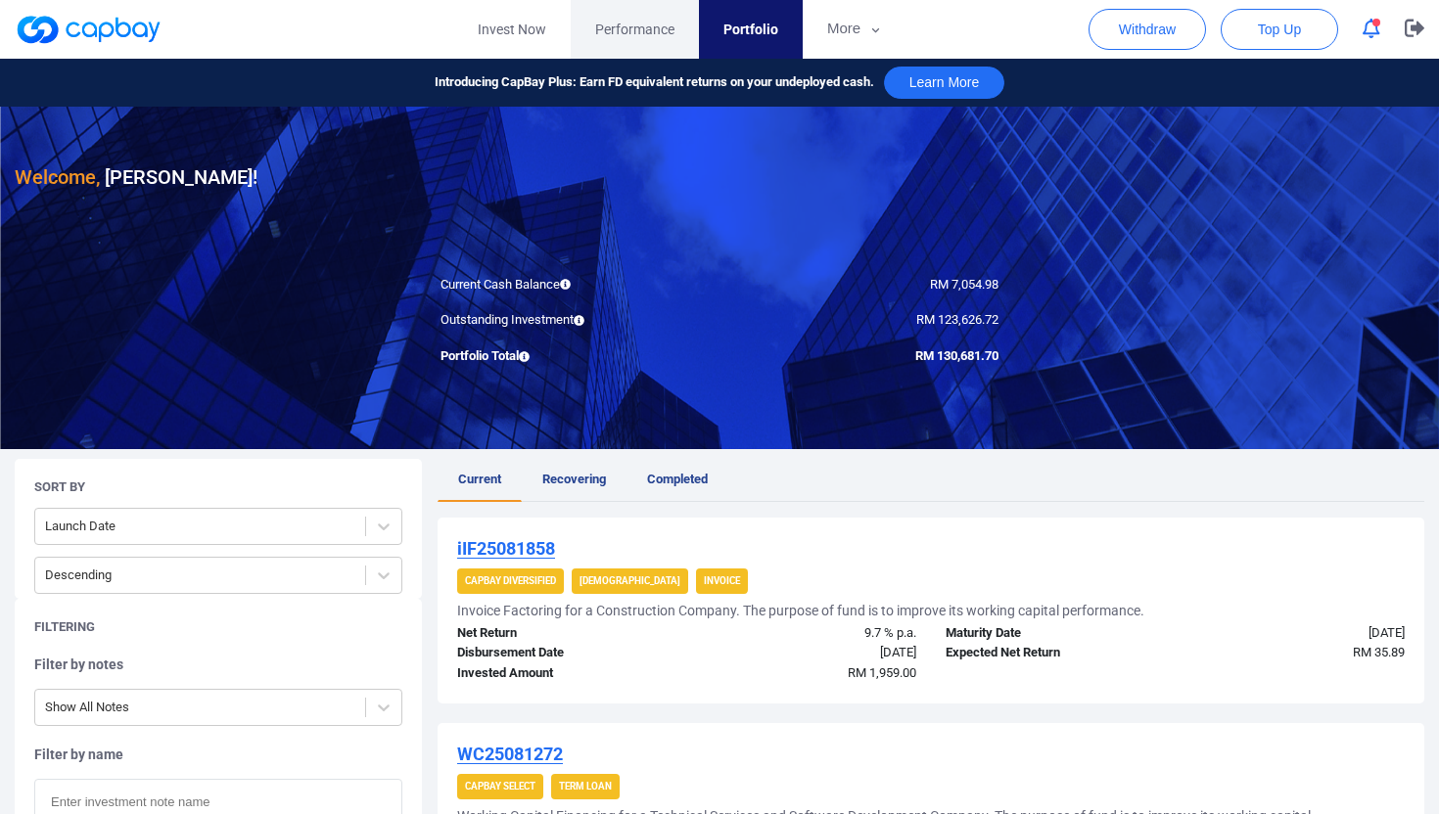
click at [648, 30] on span "Performance" at bounding box center [634, 30] width 79 height 22
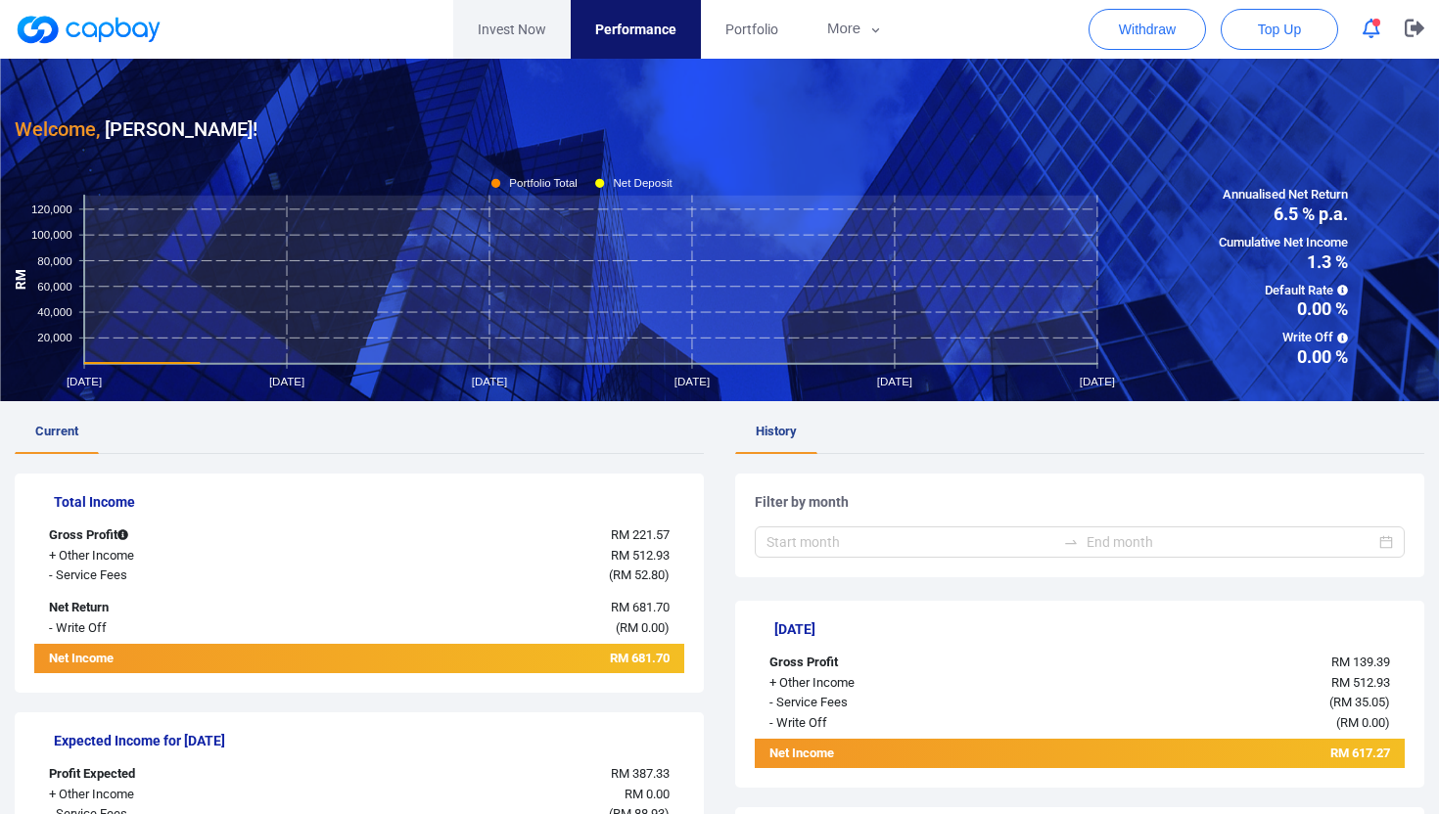
click at [500, 27] on link "Invest Now" at bounding box center [511, 29] width 117 height 59
